Goal: Information Seeking & Learning: Learn about a topic

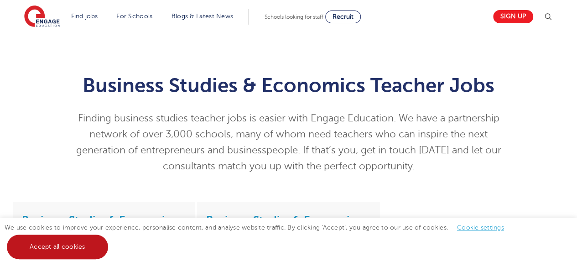
click at [84, 242] on link "Accept all cookies" at bounding box center [57, 247] width 101 height 25
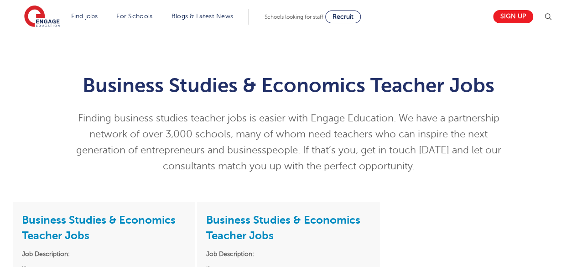
click at [113, 173] on p "Finding business studies teacher jobs is easier with Engage Education. We have …" at bounding box center [289, 142] width 448 height 64
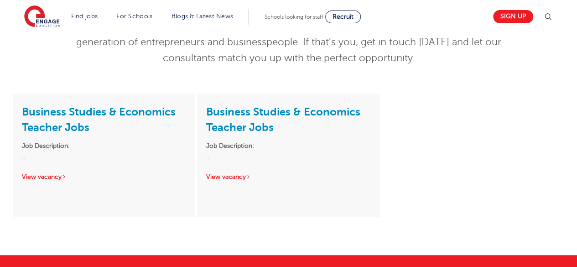
scroll to position [110, 0]
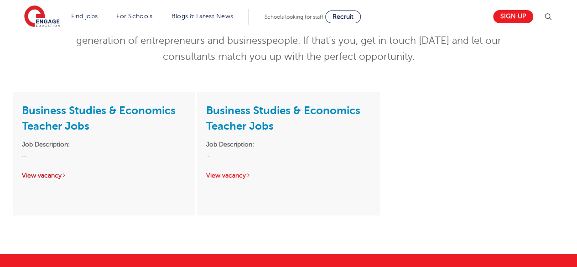
click at [44, 173] on link "View vacancy" at bounding box center [44, 175] width 45 height 7
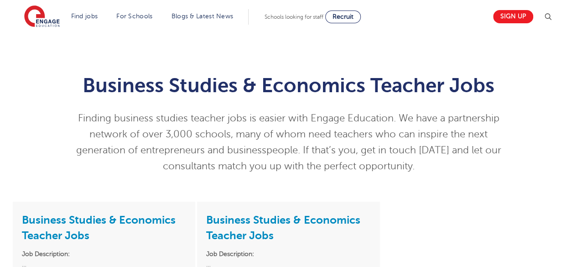
click at [74, 164] on p "Finding business studies teacher jobs is easier with Engage Education. We have …" at bounding box center [289, 142] width 448 height 64
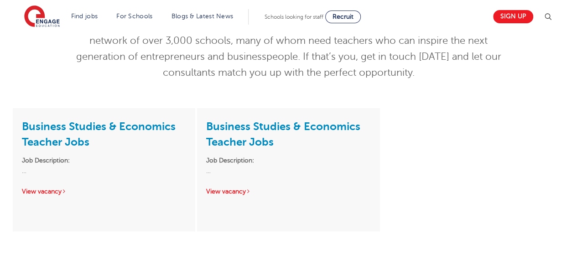
scroll to position [73, 0]
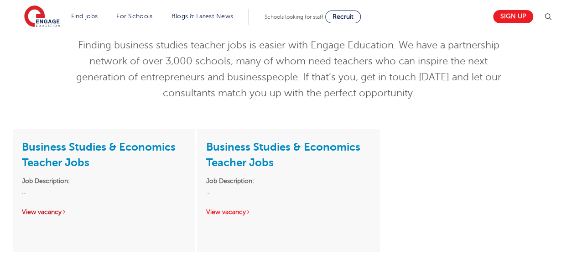
click at [52, 213] on link "View vacancy" at bounding box center [44, 212] width 45 height 7
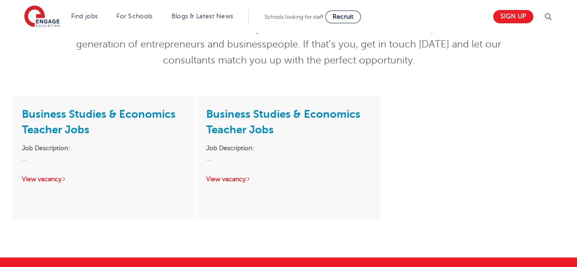
scroll to position [146, 0]
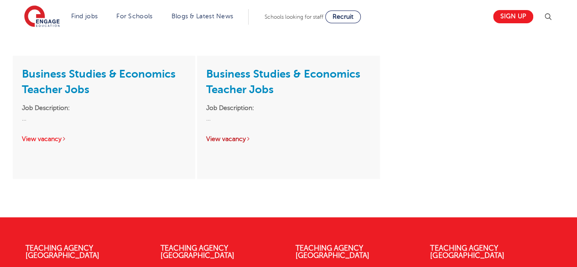
click at [237, 136] on link "View vacancy" at bounding box center [228, 139] width 45 height 7
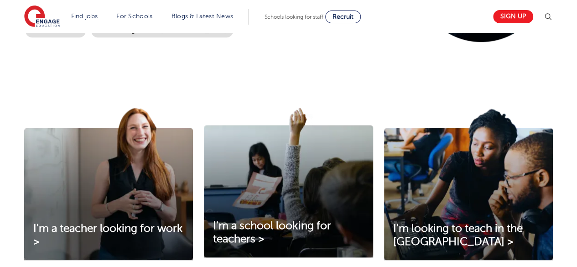
scroll to position [256, 0]
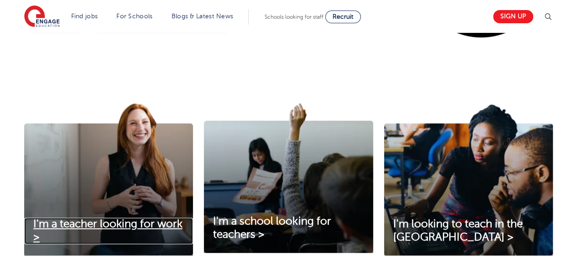
click at [90, 225] on span "I'm a teacher looking for work >" at bounding box center [107, 231] width 149 height 26
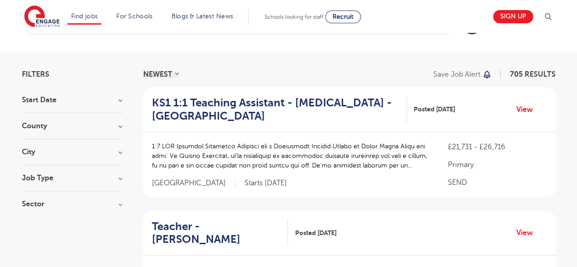
scroll to position [37, 0]
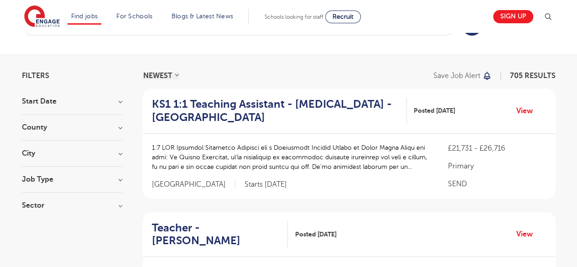
click at [121, 184] on div "Job Type Long Term 48 Daily Supply 25 SEND 23" at bounding box center [72, 184] width 100 height 17
click at [120, 179] on h3 "Job Type" at bounding box center [72, 179] width 100 height 7
click at [28, 195] on div "Long Term 48" at bounding box center [72, 199] width 100 height 14
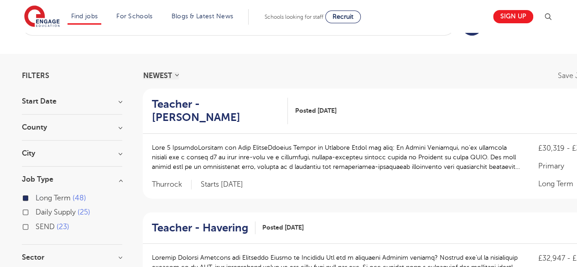
click at [356, 43] on section "Search Browse all Jobs" at bounding box center [288, 25] width 577 height 58
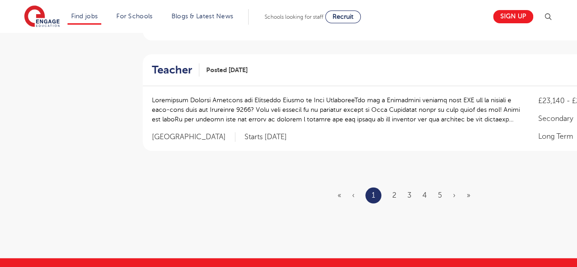
scroll to position [1150, 0]
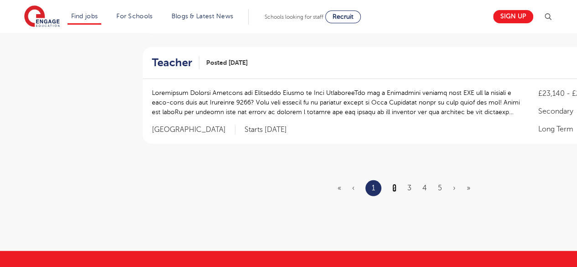
click at [394, 184] on link "2" at bounding box center [395, 188] width 4 height 8
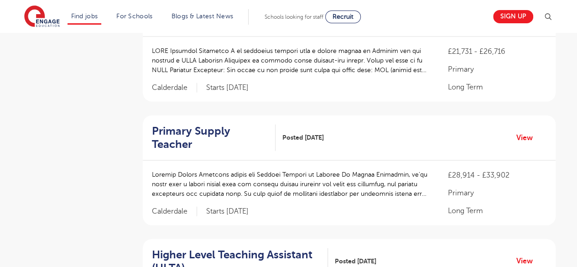
scroll to position [1077, 0]
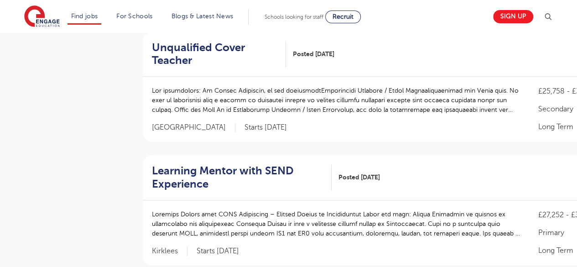
scroll to position [329, 0]
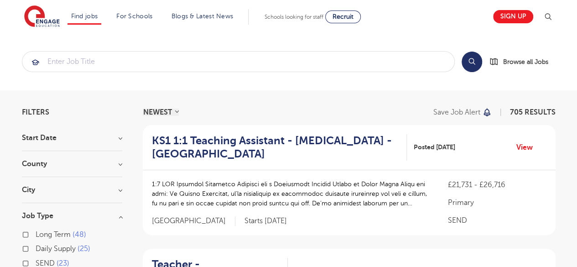
scroll to position [37, 0]
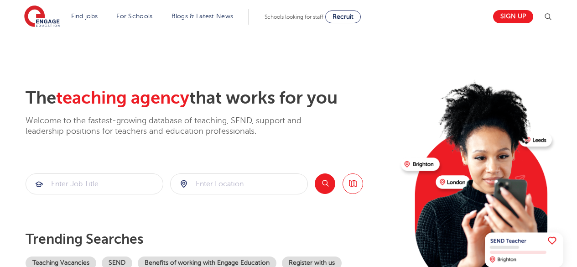
scroll to position [256, 0]
